Goal: Communication & Community: Answer question/provide support

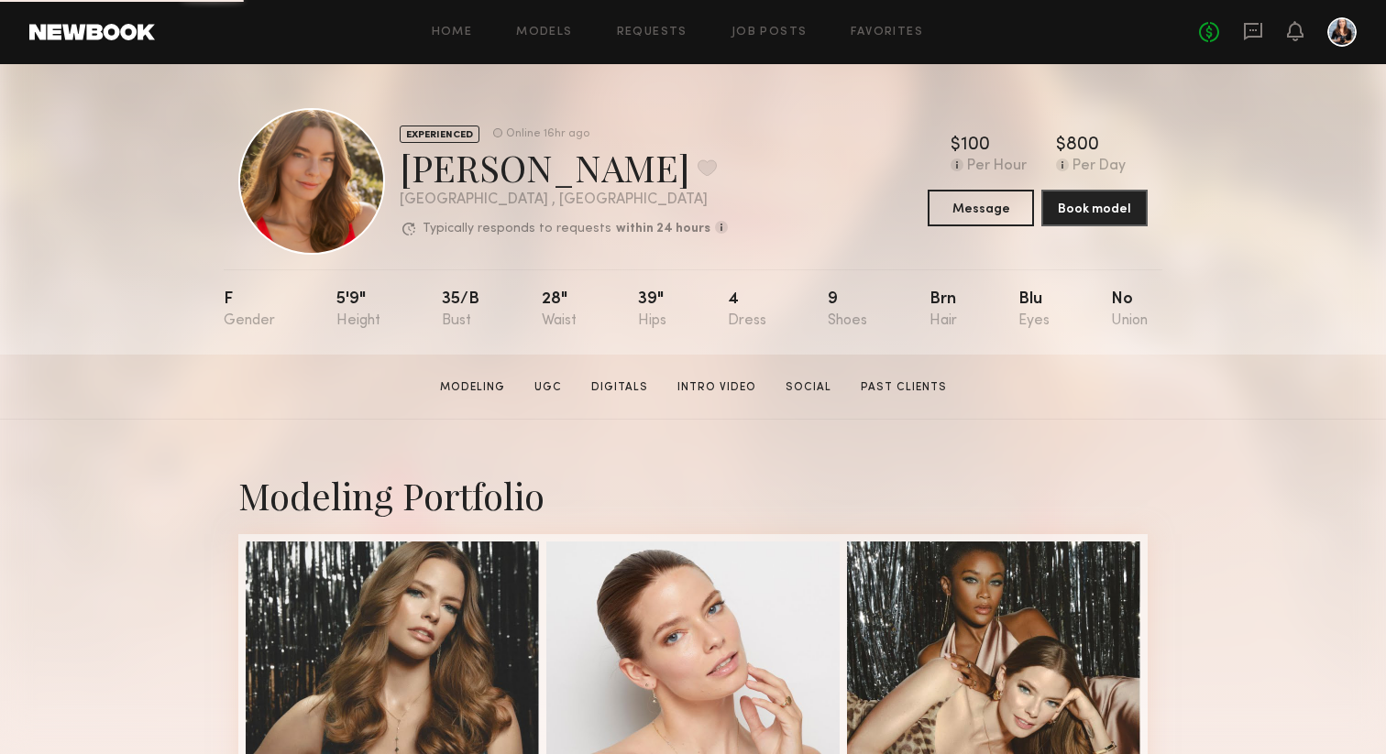
click at [1251, 41] on link at bounding box center [1253, 32] width 20 height 23
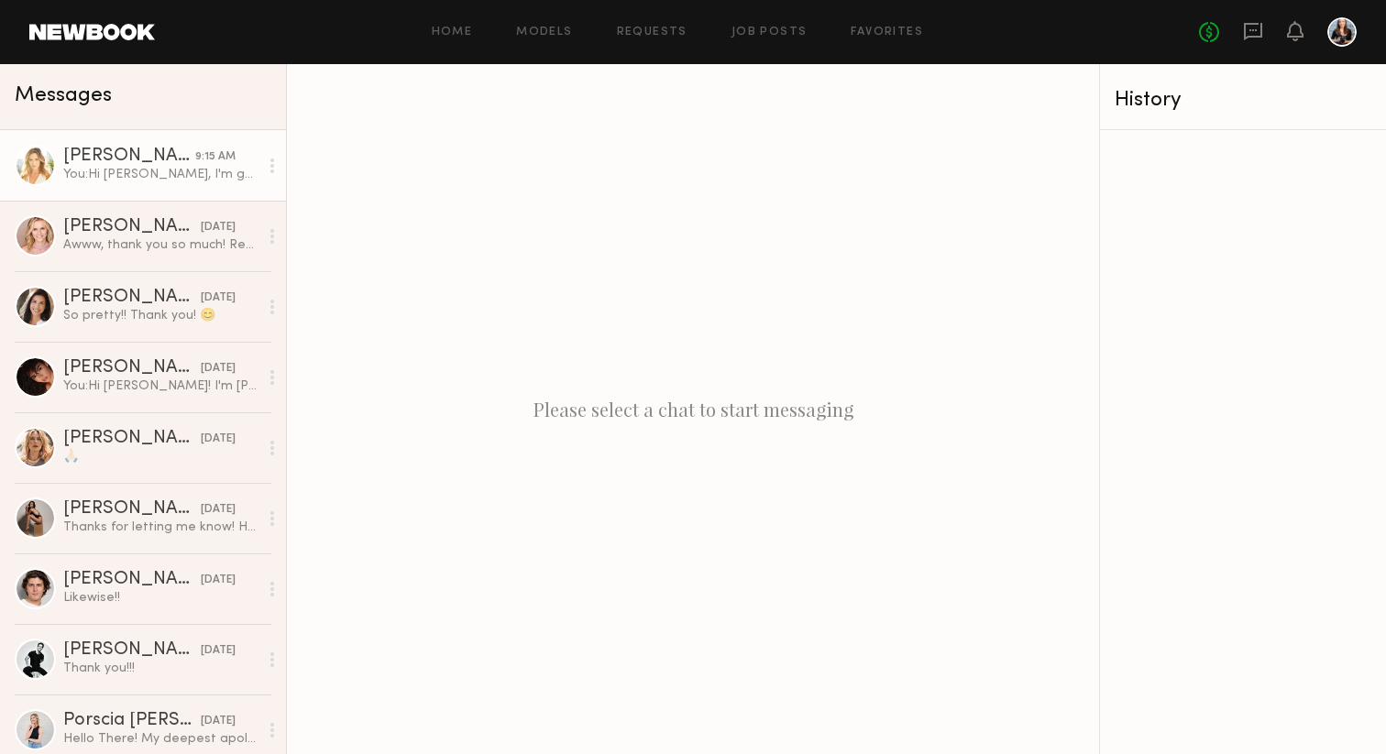
click at [223, 166] on div "You: Hi [PERSON_NAME], I'm going to shoot for [DATE], but I may not have the pr…" at bounding box center [160, 174] width 195 height 17
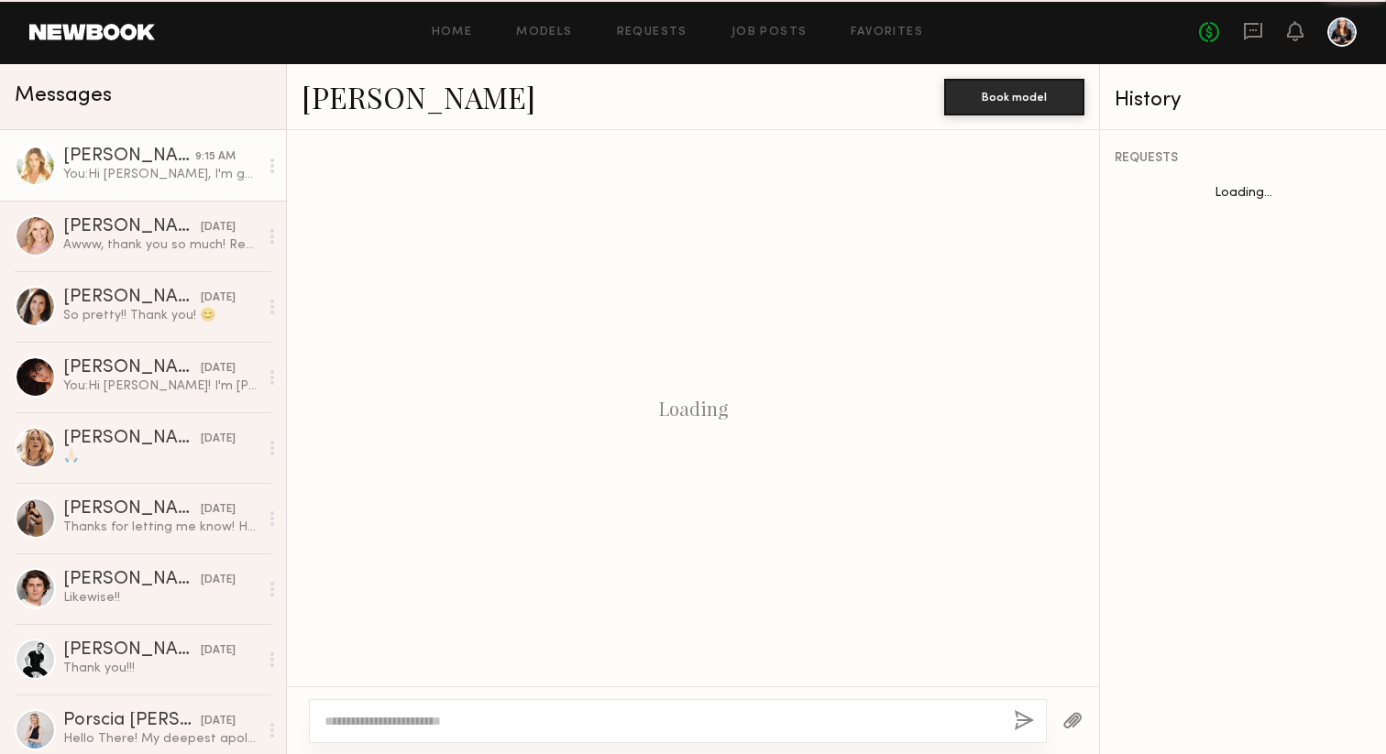
scroll to position [821, 0]
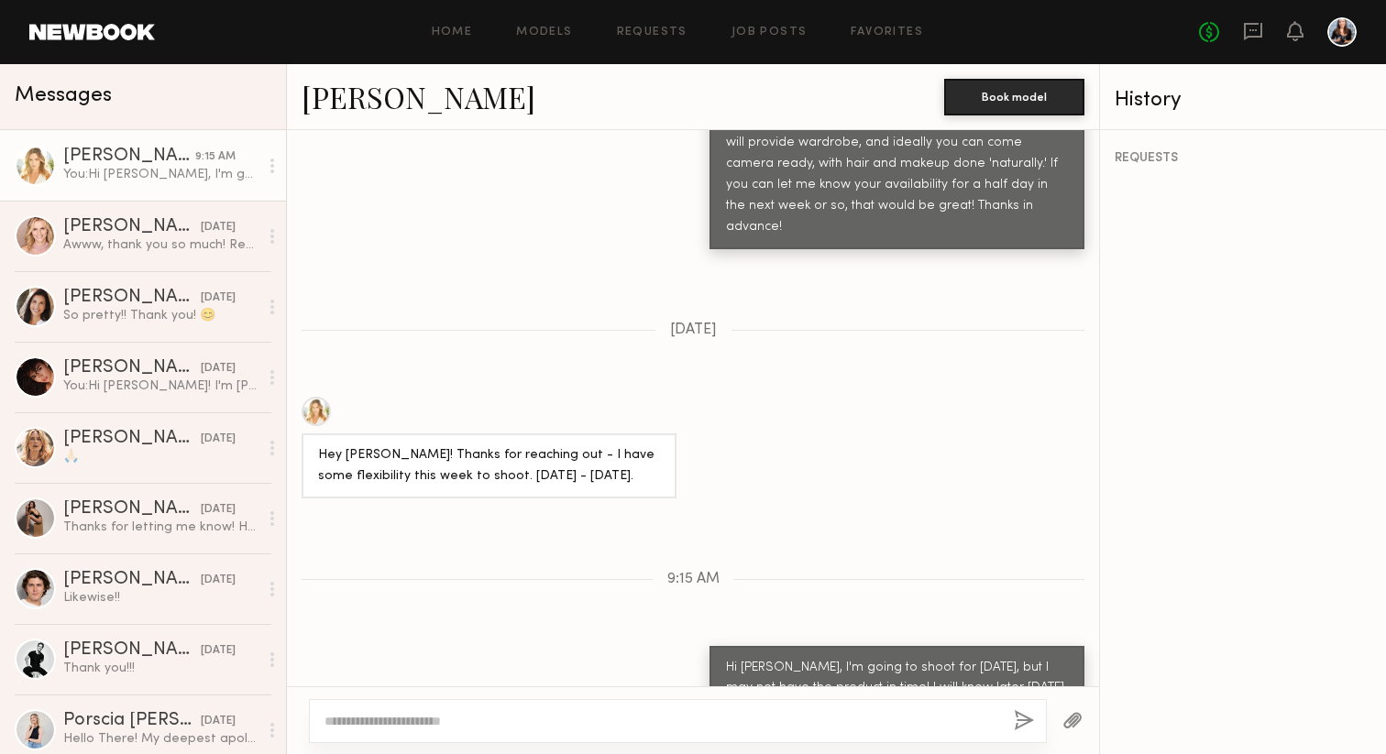
click at [448, 730] on div at bounding box center [678, 721] width 738 height 44
click at [445, 717] on textarea at bounding box center [661, 721] width 675 height 18
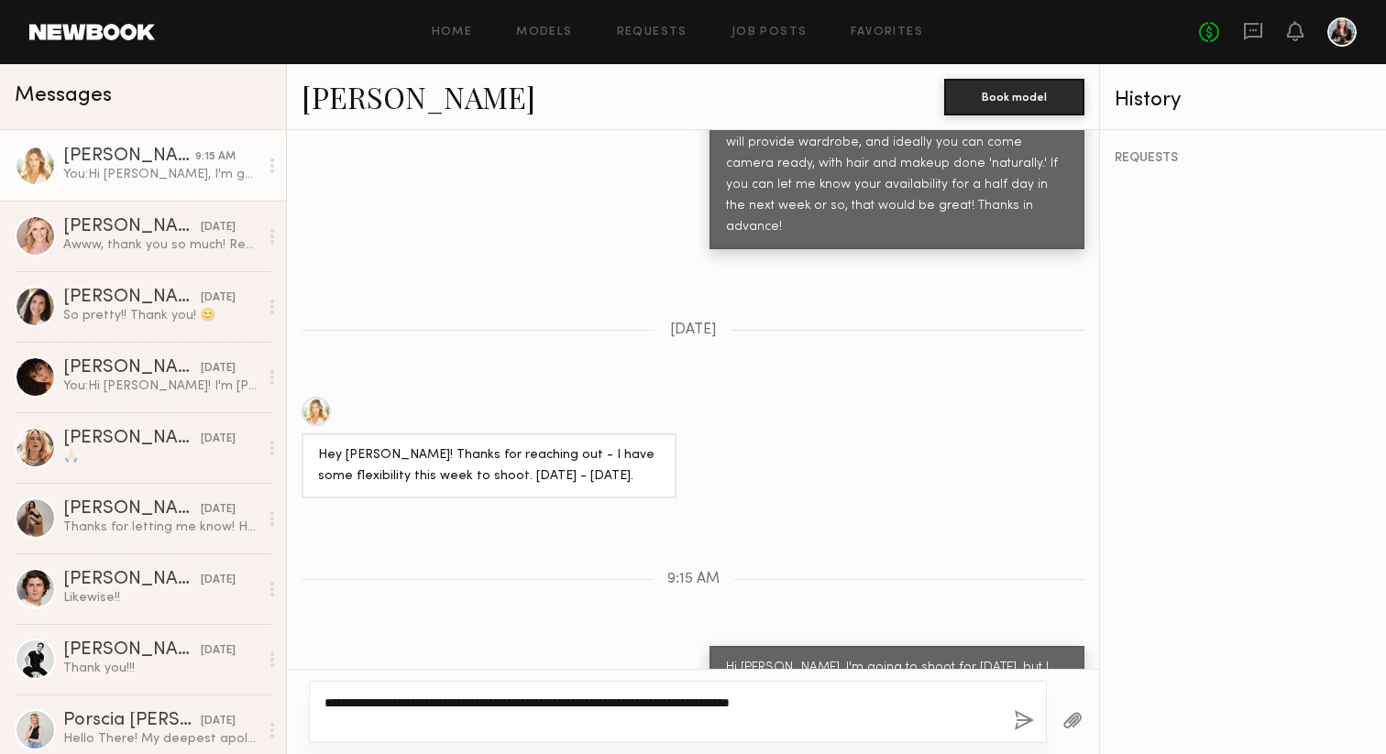
scroll to position [823, 0]
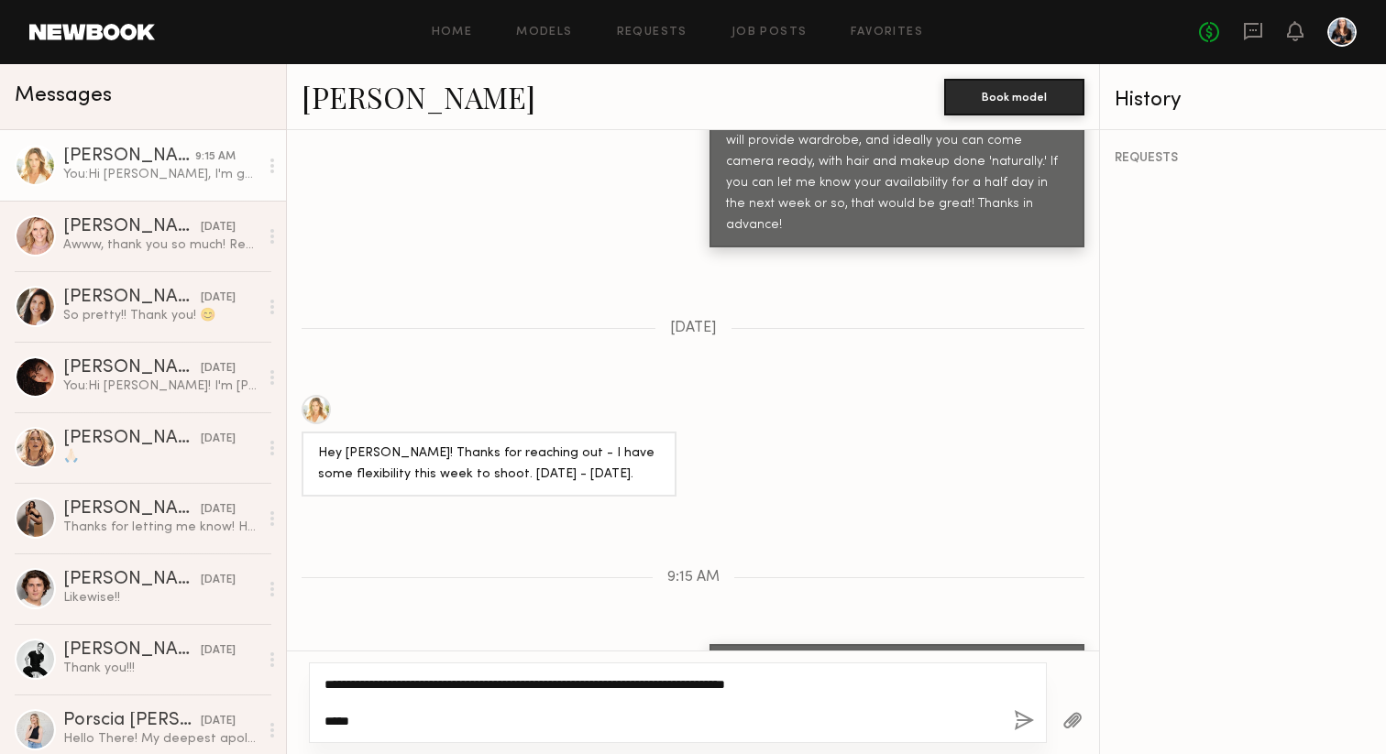
type textarea "**********"
click at [1017, 726] on button "button" at bounding box center [1024, 721] width 20 height 23
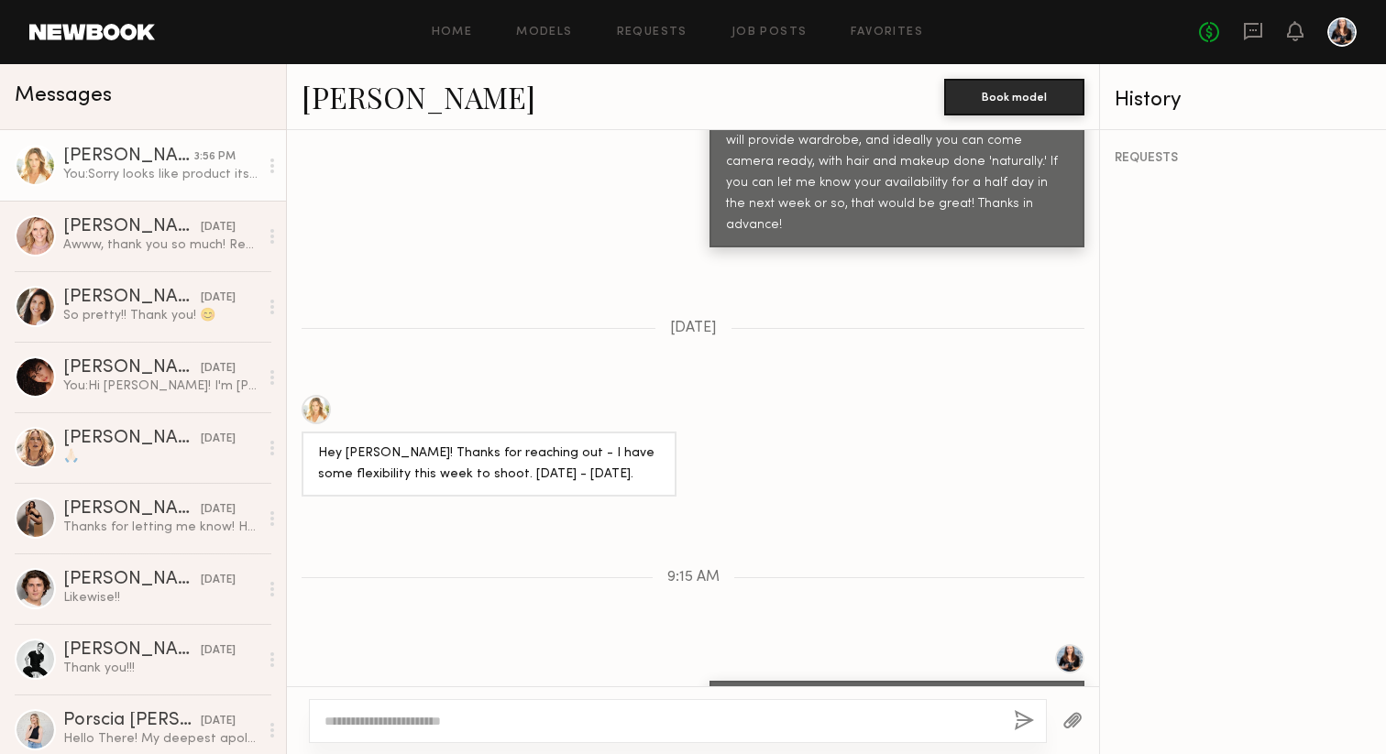
scroll to position [1112, 0]
